Goal: Task Accomplishment & Management: Manage account settings

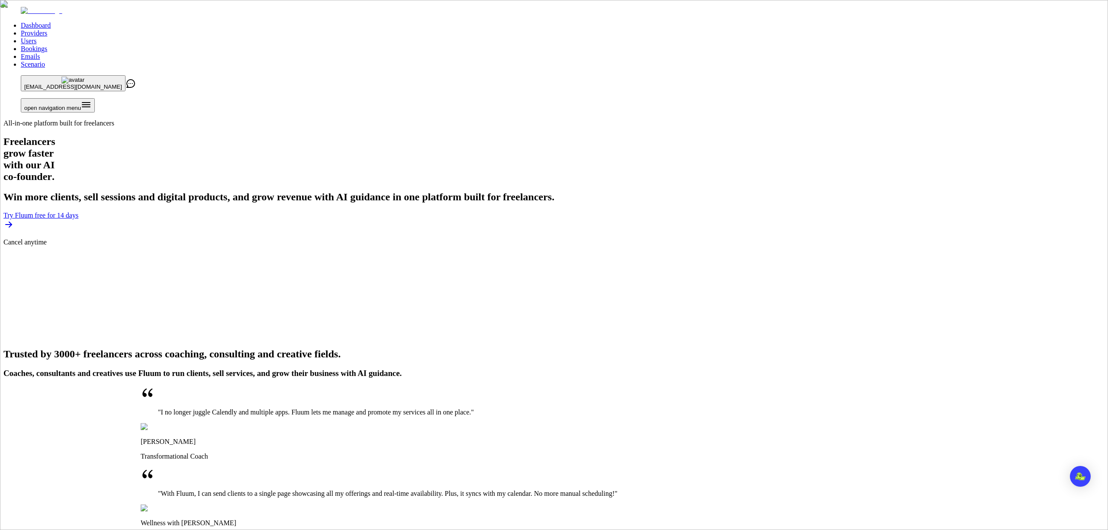
click at [36, 37] on link "Users" at bounding box center [29, 40] width 16 height 7
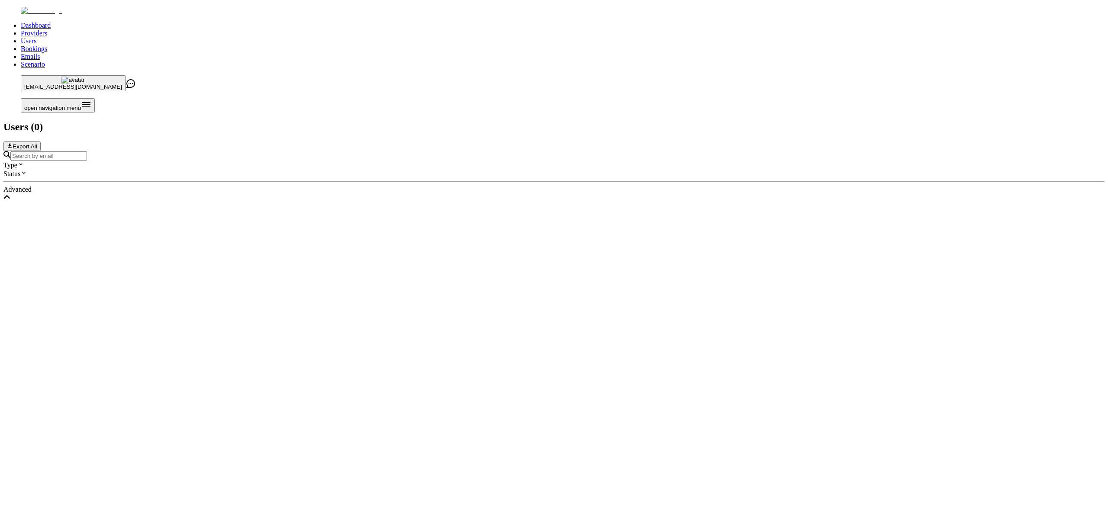
click at [47, 29] on link "Providers" at bounding box center [34, 32] width 26 height 7
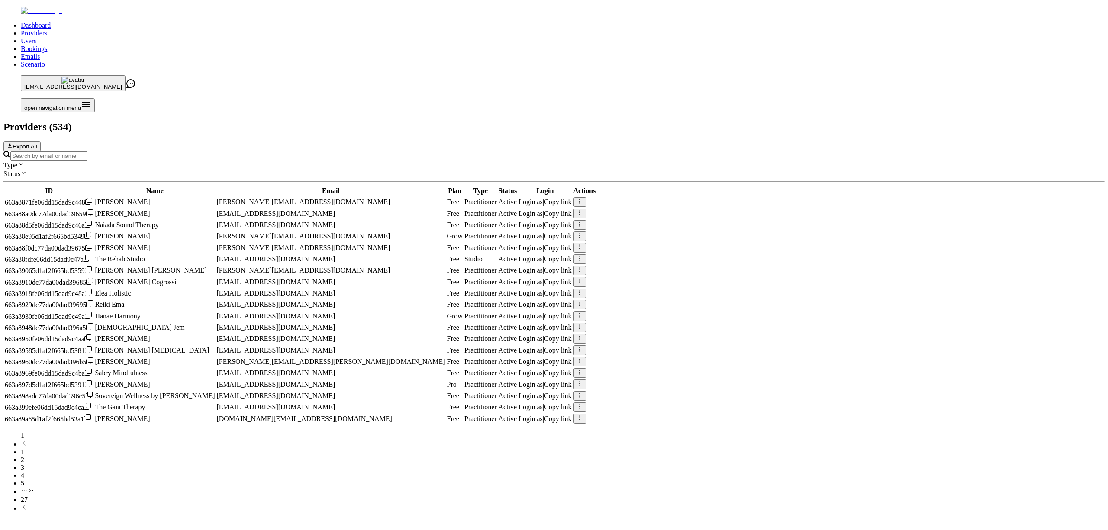
click at [87, 152] on input "Search by email or name" at bounding box center [48, 156] width 77 height 9
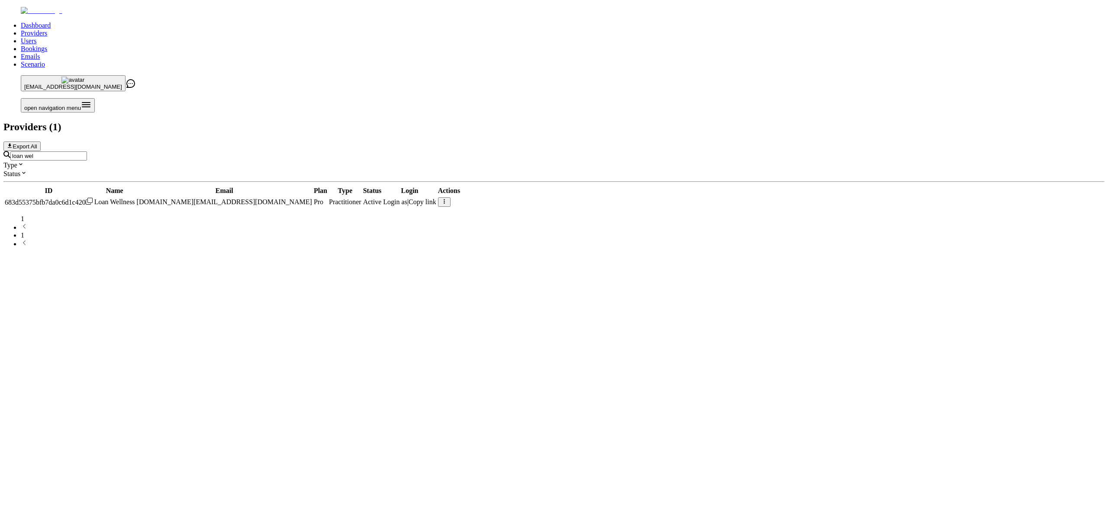
type input "loan wel"
click at [436, 198] on span "Copy link" at bounding box center [423, 201] width 28 height 7
